Goal: Check status: Check status

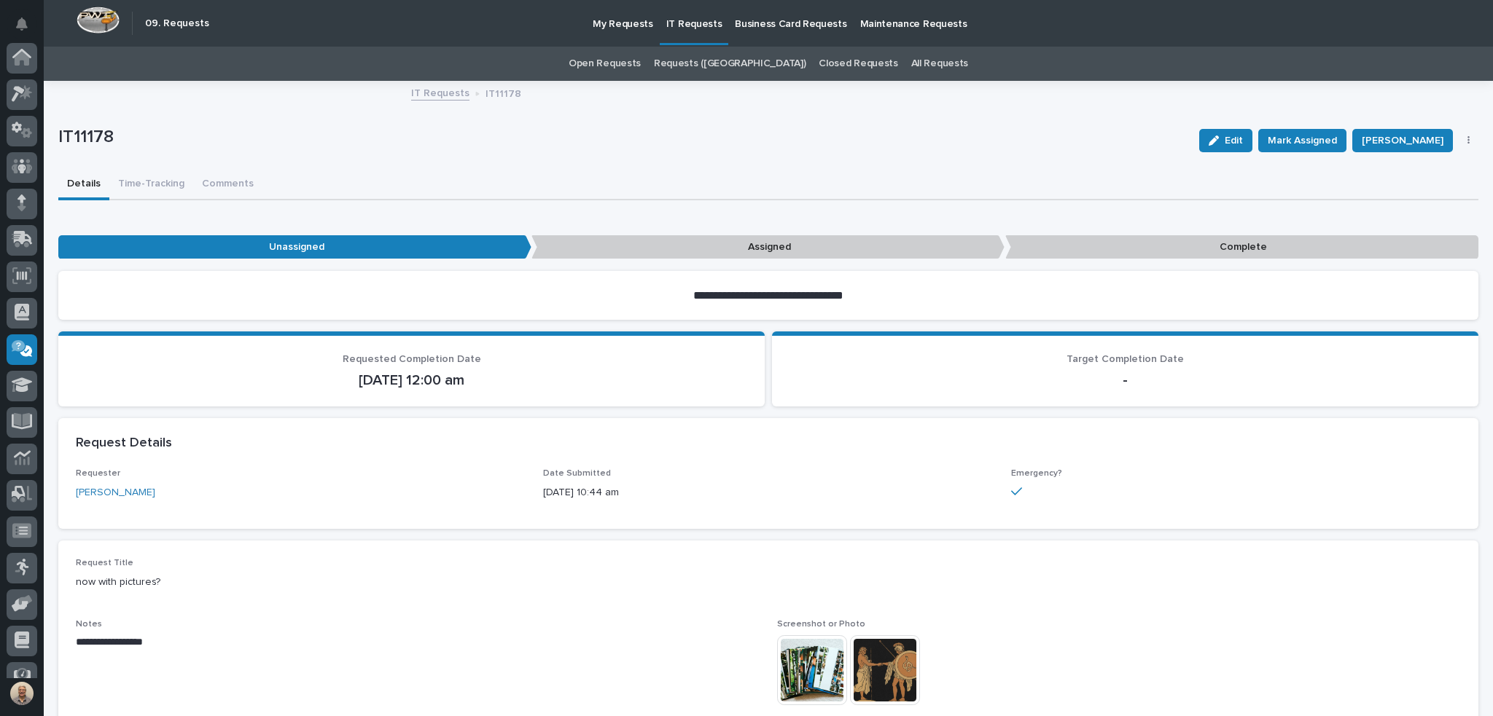
scroll to position [93, 0]
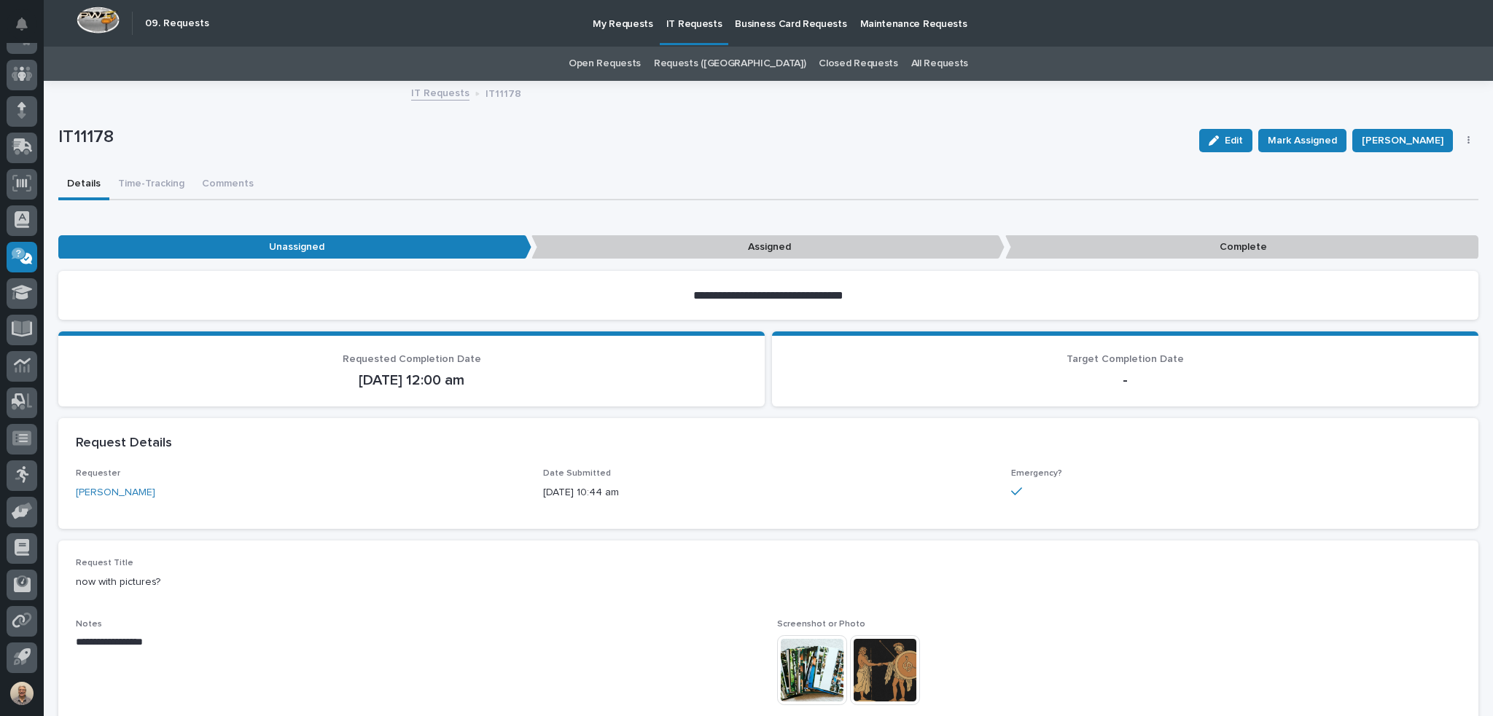
click at [679, 14] on p "IT Requests" at bounding box center [694, 15] width 56 height 31
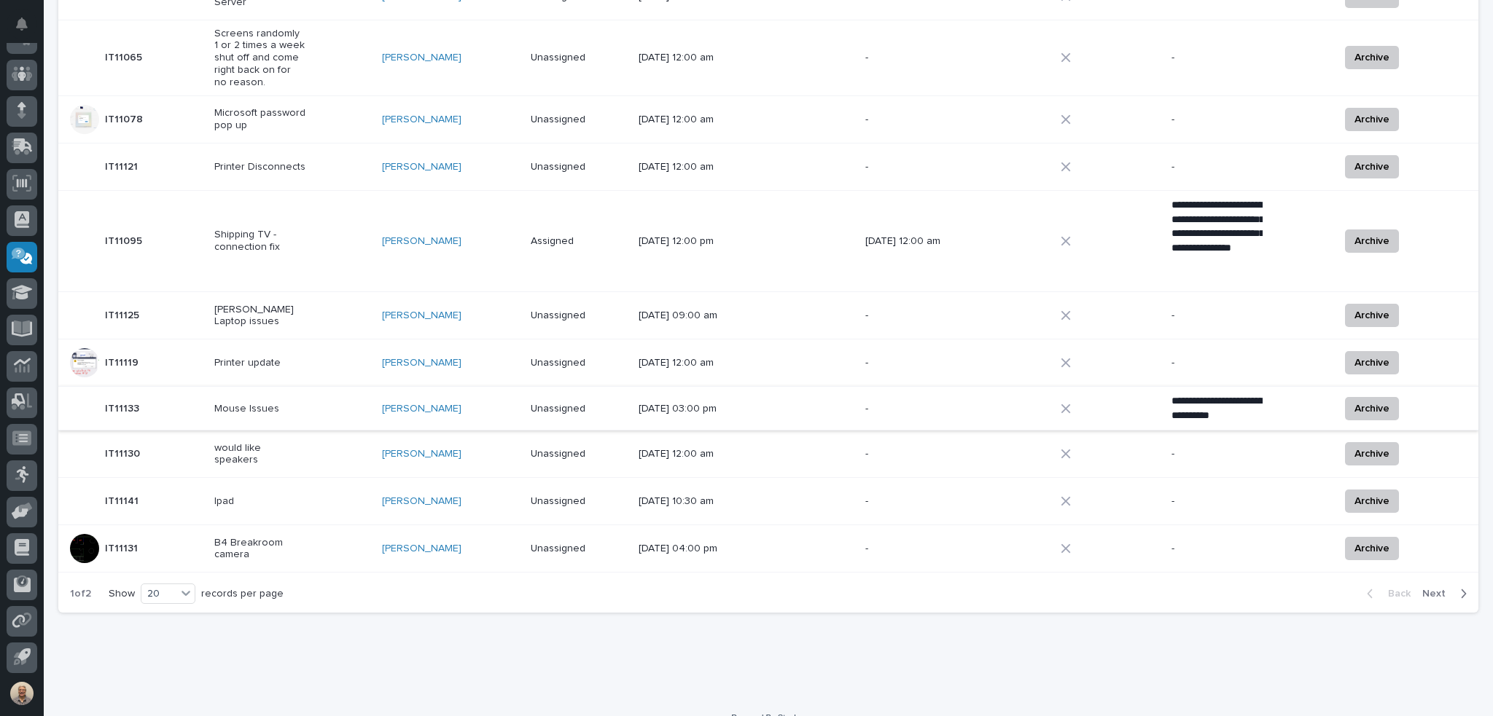
scroll to position [722, 0]
click at [1425, 585] on span "Next" at bounding box center [1438, 591] width 32 height 13
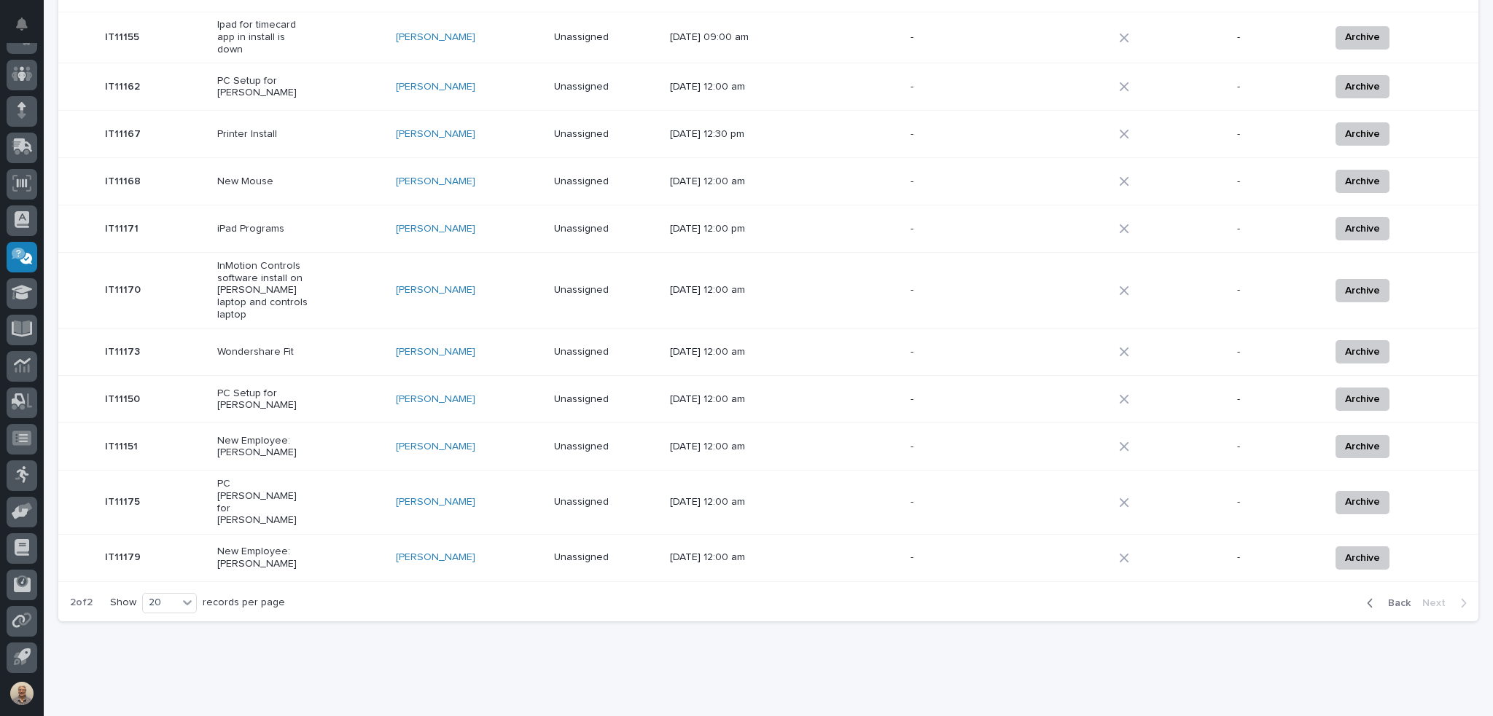
click at [259, 543] on div "New Employee: [PERSON_NAME]" at bounding box center [262, 557] width 91 height 28
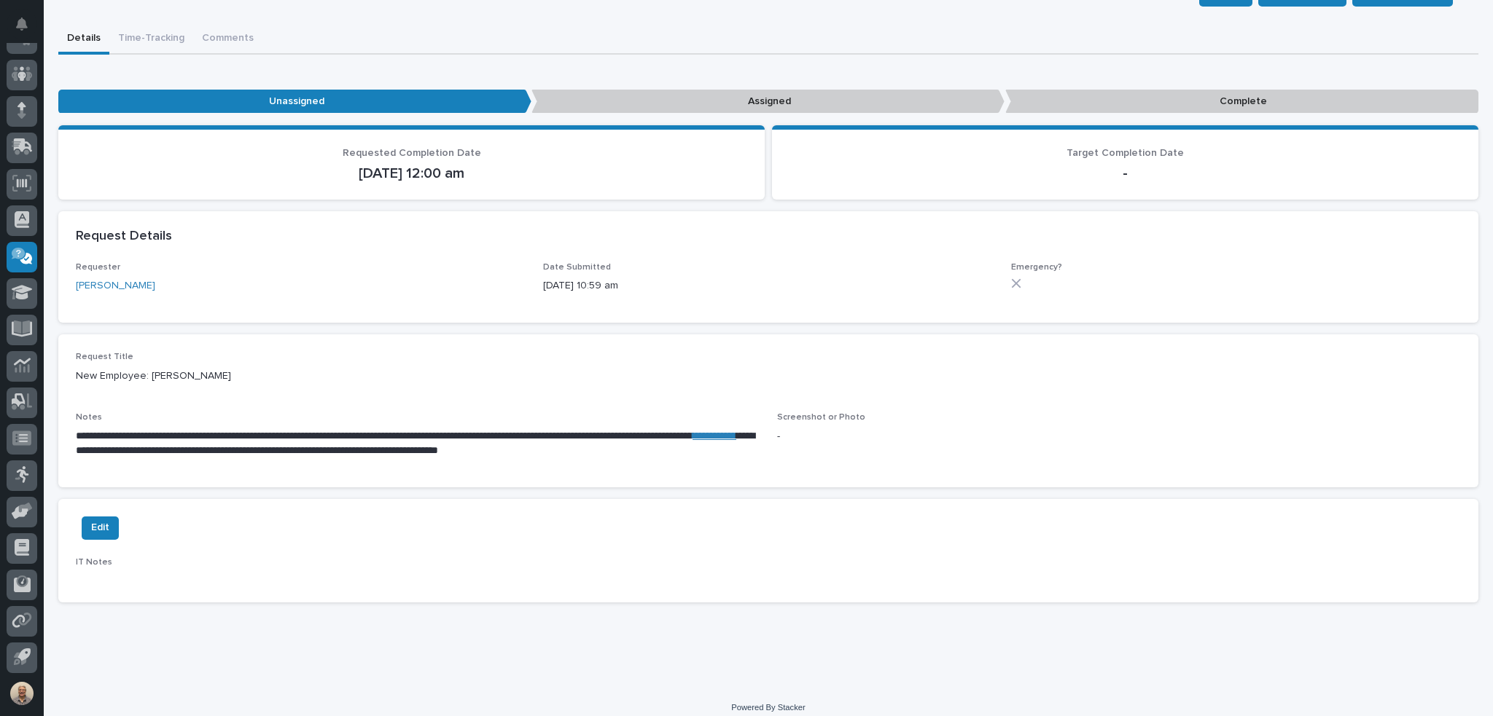
scroll to position [157, 0]
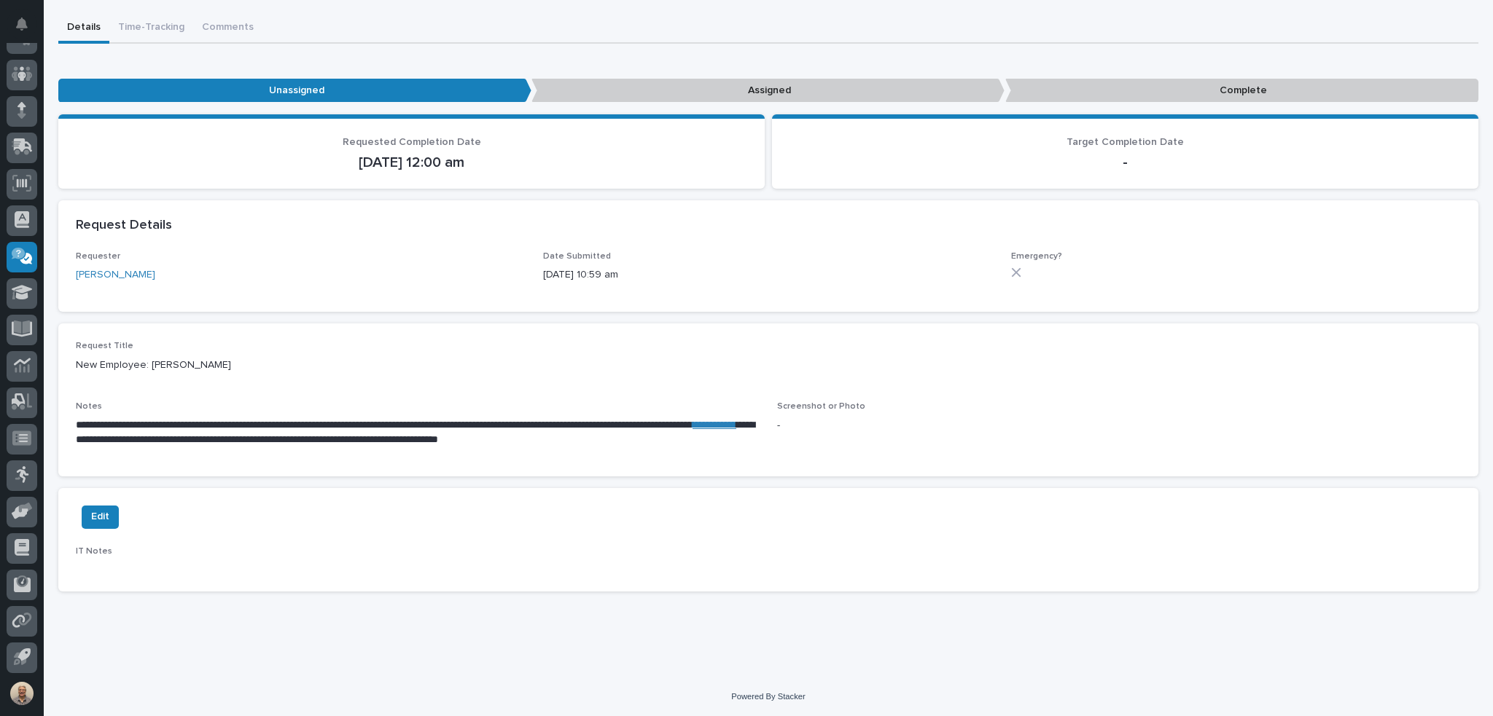
click at [945, 227] on div "Request Details" at bounding box center [765, 226] width 1379 height 16
